Goal: Information Seeking & Learning: Learn about a topic

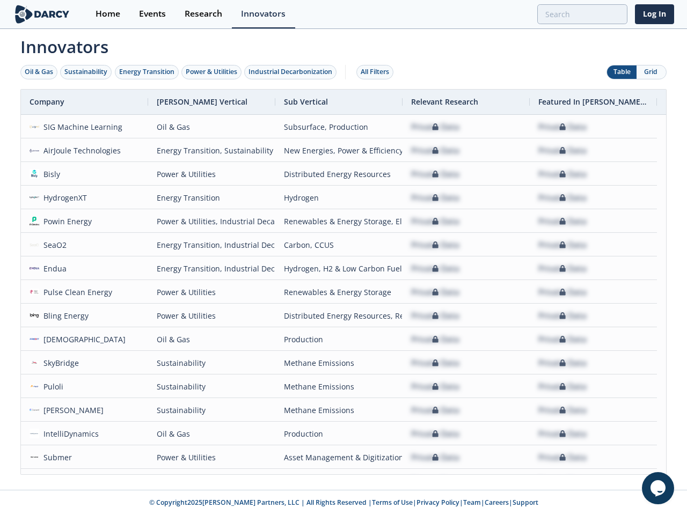
click at [39, 72] on div "Oil & Gas" at bounding box center [39, 72] width 28 height 10
click at [86, 72] on div "Sustainability" at bounding box center [85, 72] width 43 height 10
click at [147, 72] on div "Energy Transition" at bounding box center [146, 72] width 55 height 10
click at [212, 72] on div "Power & Utilities" at bounding box center [212, 72] width 52 height 10
click at [292, 72] on div "Industrial Decarbonization" at bounding box center [290, 72] width 84 height 10
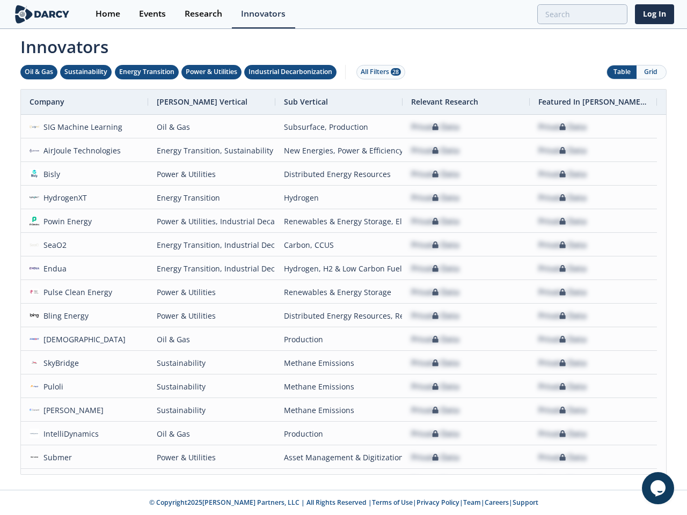
click at [378, 72] on div "All Filters 28" at bounding box center [381, 72] width 40 height 10
